Goal: Task Accomplishment & Management: Use online tool/utility

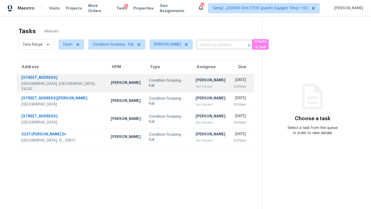
click at [149, 84] on div "Condition Scoping - Full" at bounding box center [168, 83] width 38 height 10
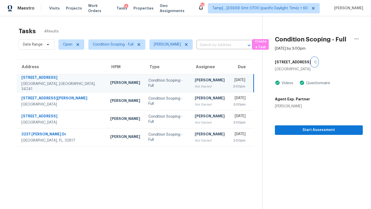
click at [311, 65] on button "button" at bounding box center [314, 61] width 7 height 9
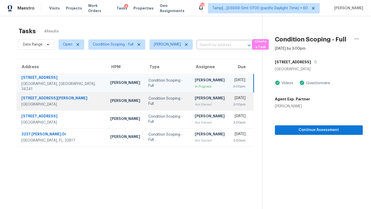
click at [195, 99] on div "[PERSON_NAME]" at bounding box center [210, 98] width 30 height 6
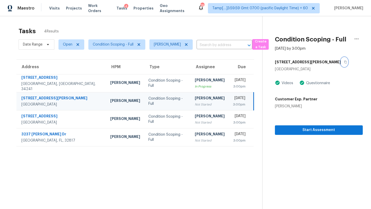
click at [344, 62] on icon "button" at bounding box center [345, 62] width 3 height 3
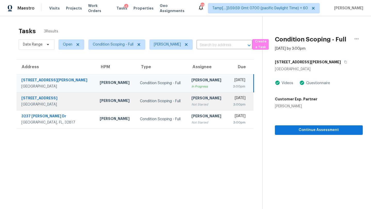
click at [165, 105] on td "Condition Scoping - Full" at bounding box center [161, 101] width 51 height 18
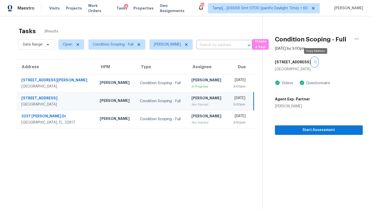
click at [315, 63] on icon "button" at bounding box center [315, 61] width 3 height 3
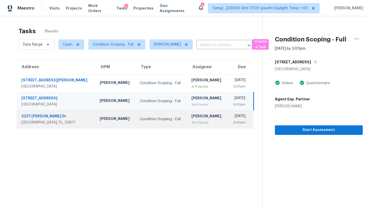
click at [191, 116] on div "[PERSON_NAME]" at bounding box center [207, 116] width 32 height 6
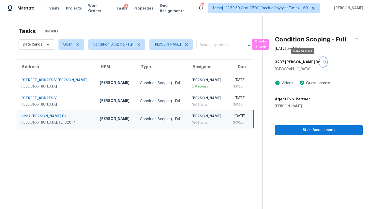
click at [319, 62] on button "button" at bounding box center [322, 61] width 7 height 9
